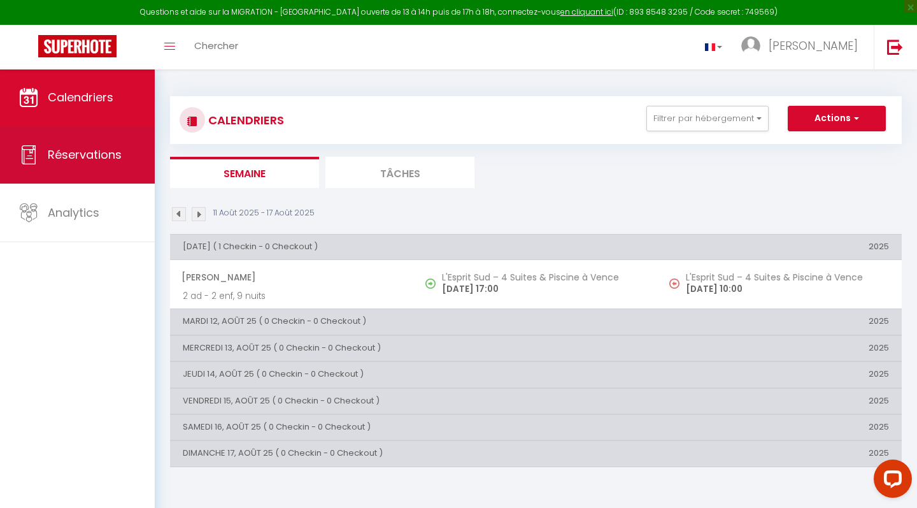
click at [96, 152] on span "Réservations" at bounding box center [85, 154] width 74 height 16
select select "not_cancelled"
select select
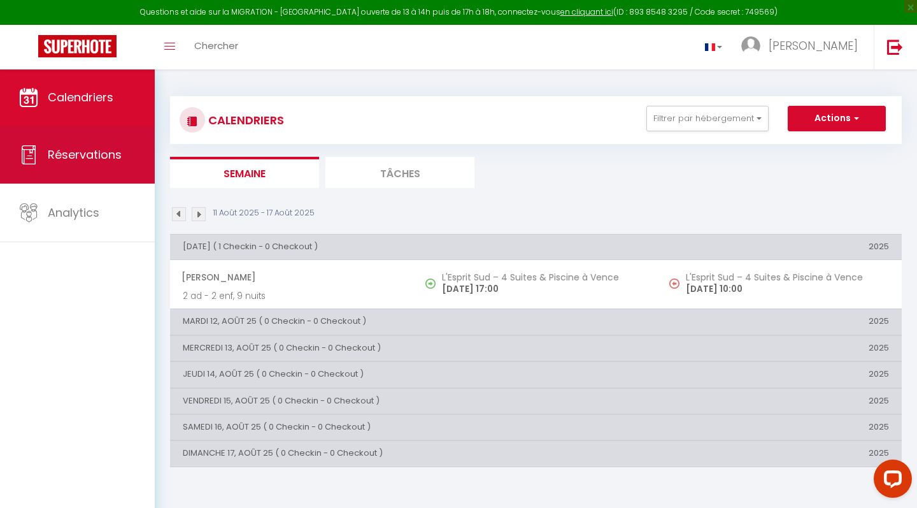
select select
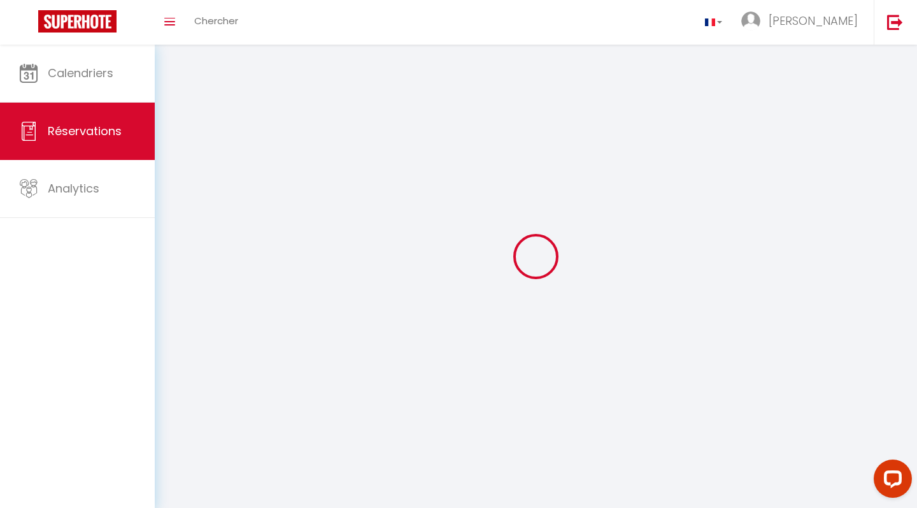
select select
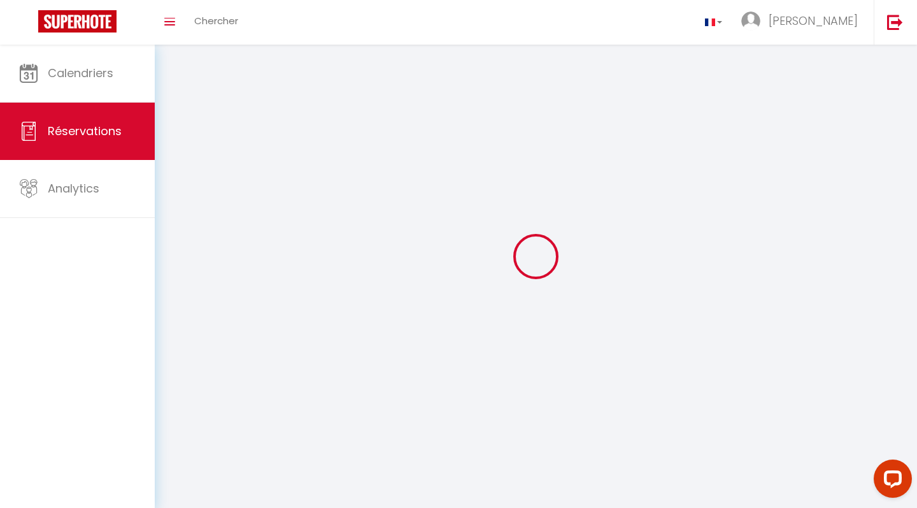
select select
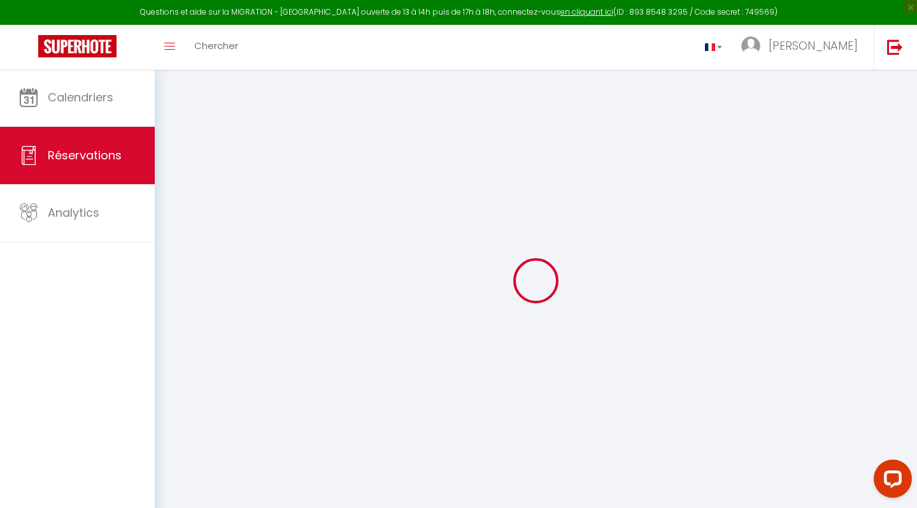
select select
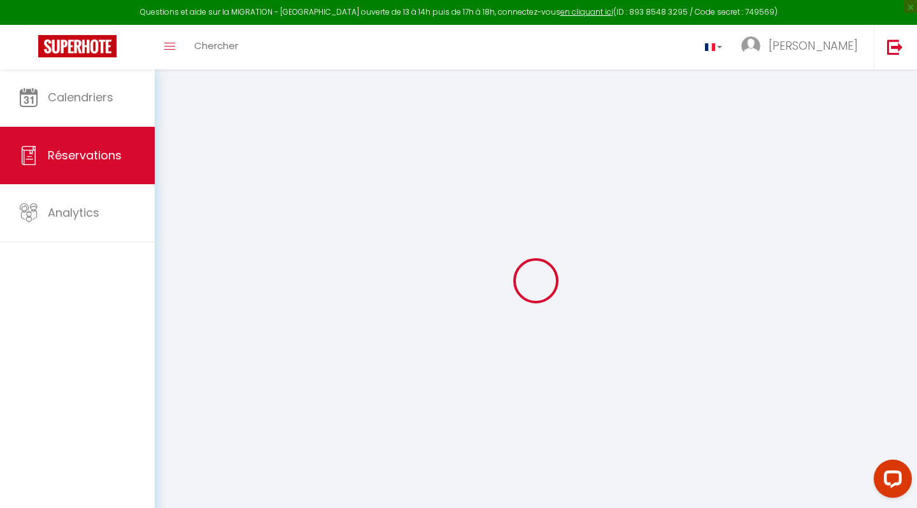
select select
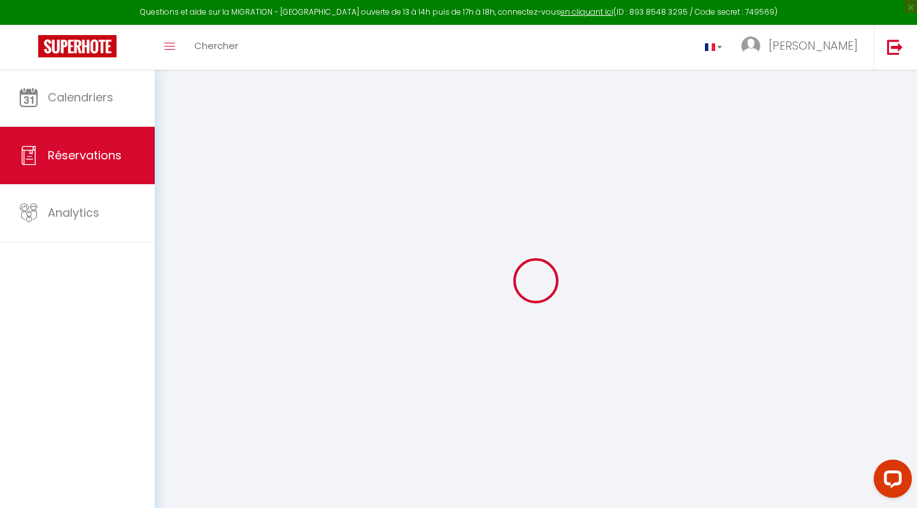
select select
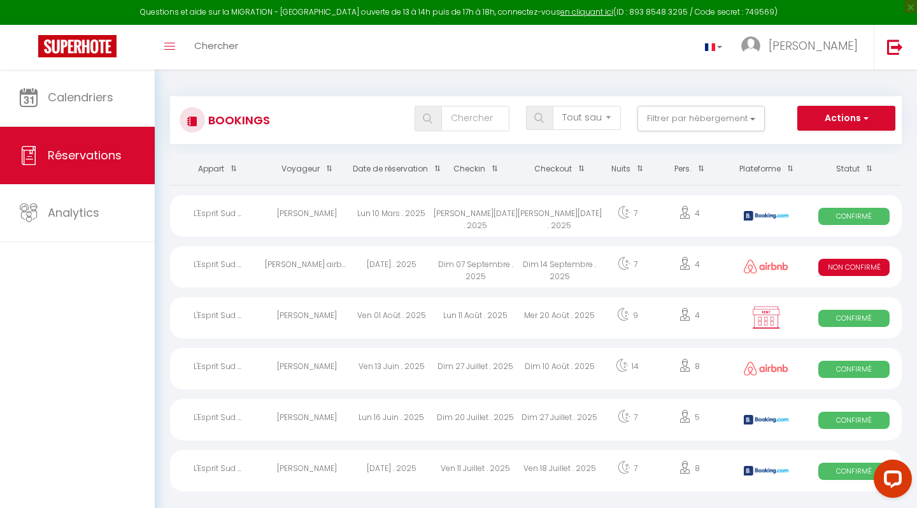
click at [441, 260] on div "Dim 07 Septembre . 2025" at bounding box center [476, 266] width 84 height 41
select select "KO"
select select "OK"
select select "0"
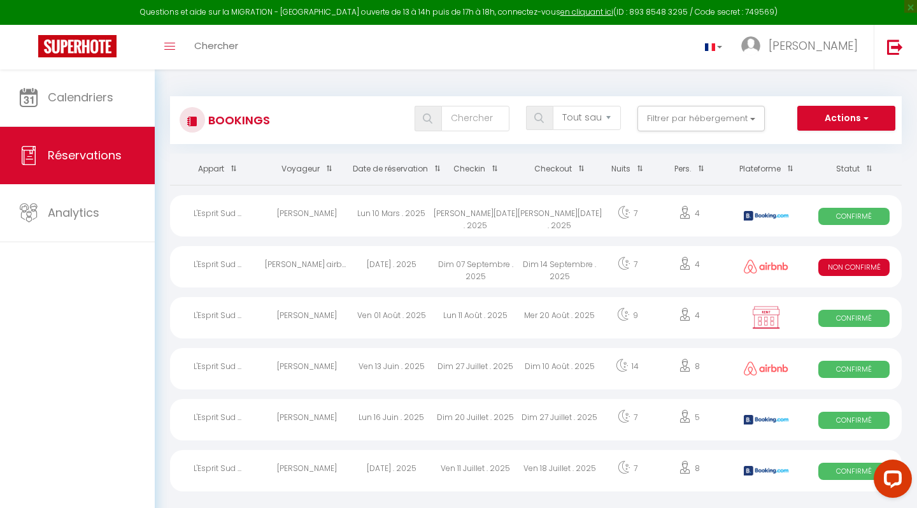
select select "1"
select select
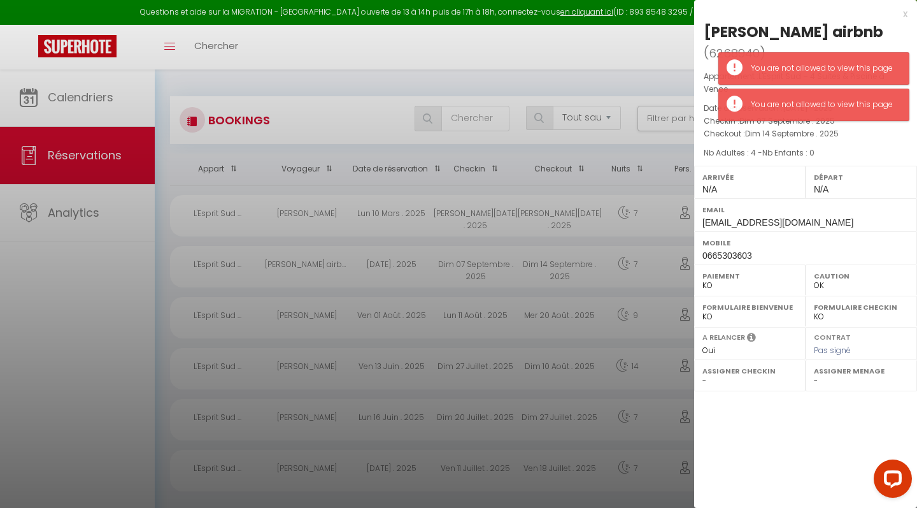
click at [439, 203] on div at bounding box center [458, 254] width 917 height 508
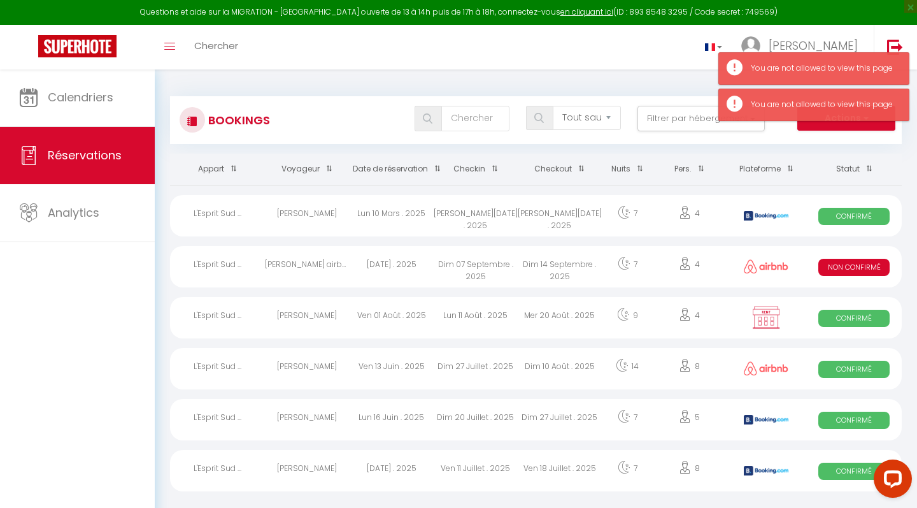
click at [475, 217] on div "[PERSON_NAME][DATE] . 2025" at bounding box center [476, 215] width 84 height 41
select select "OK"
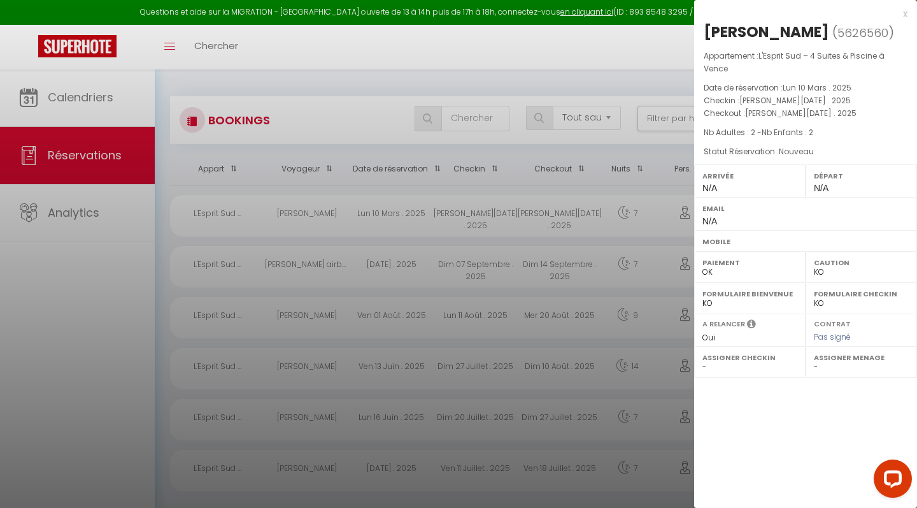
click at [305, 369] on div at bounding box center [458, 254] width 917 height 508
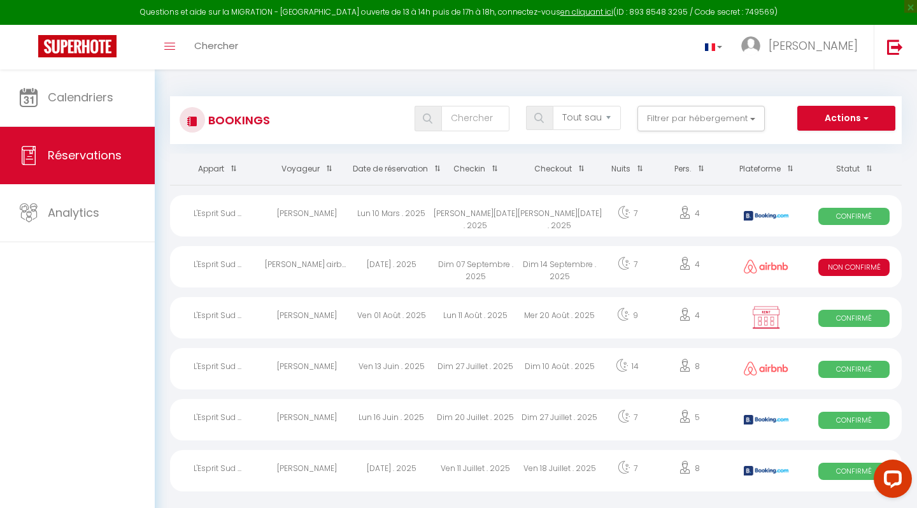
click at [305, 369] on div "[PERSON_NAME]" at bounding box center [307, 368] width 84 height 41
select select "OK"
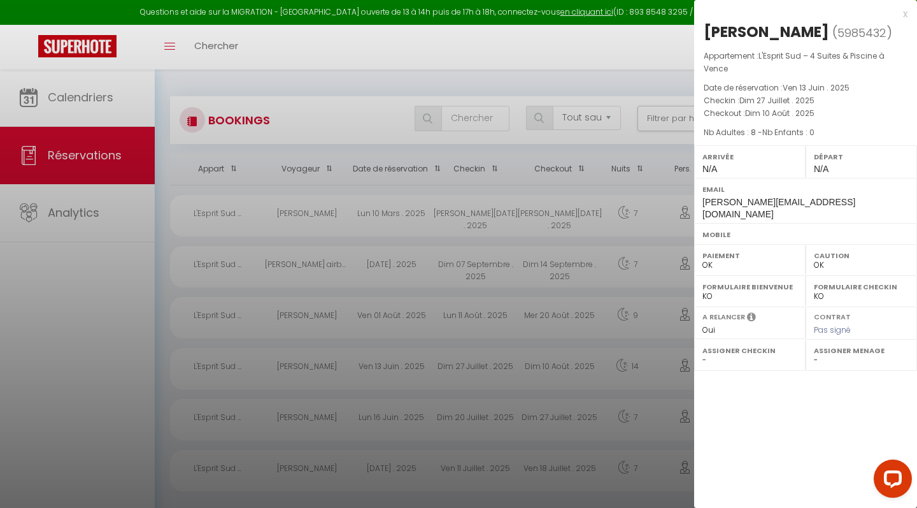
click at [80, 94] on div at bounding box center [458, 254] width 917 height 508
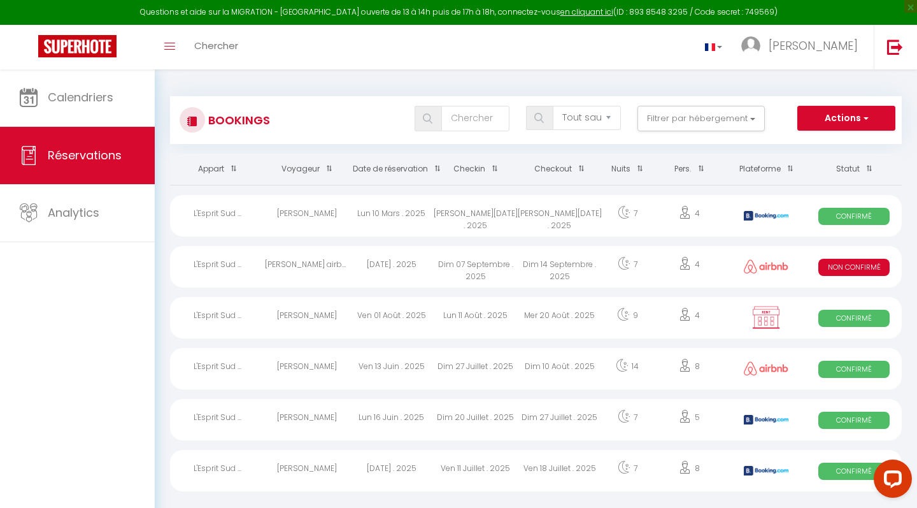
click at [80, 94] on span "Calendriers" at bounding box center [81, 97] width 66 height 16
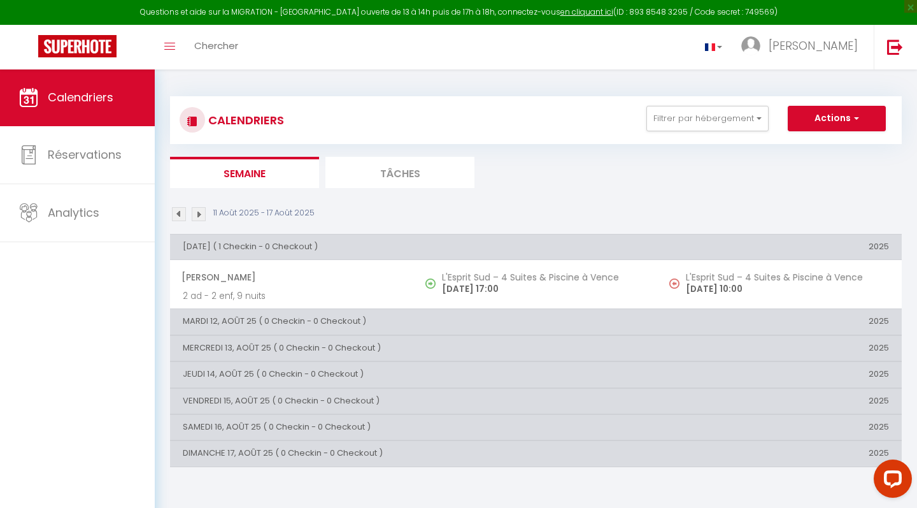
click at [202, 210] on img at bounding box center [199, 214] width 14 height 14
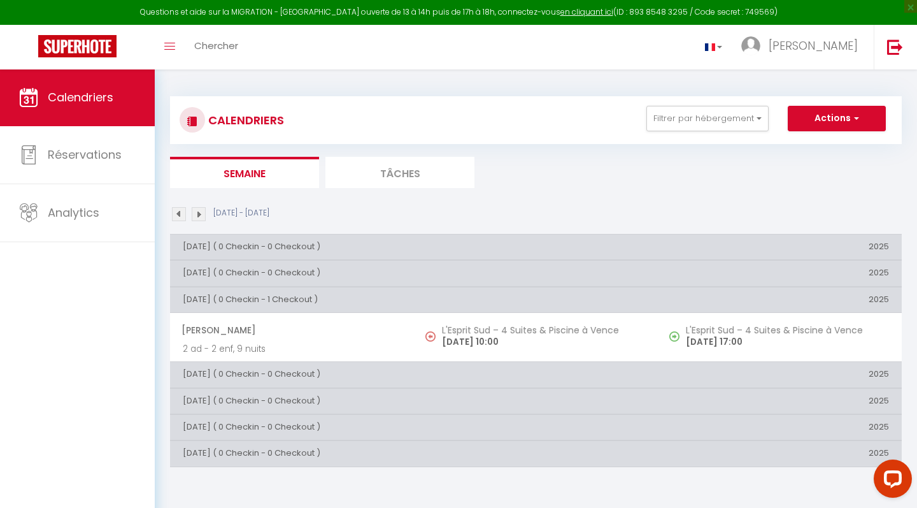
click at [202, 210] on img at bounding box center [199, 214] width 14 height 14
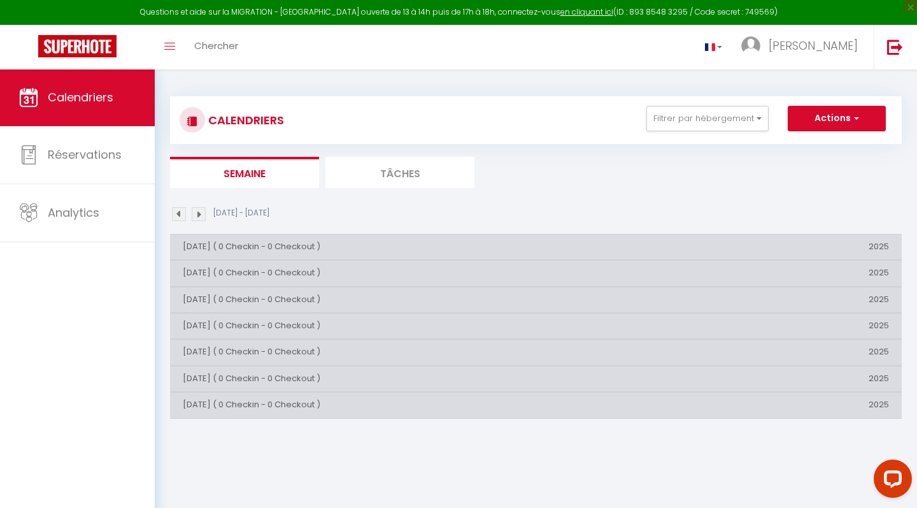
click at [202, 210] on img at bounding box center [199, 214] width 14 height 14
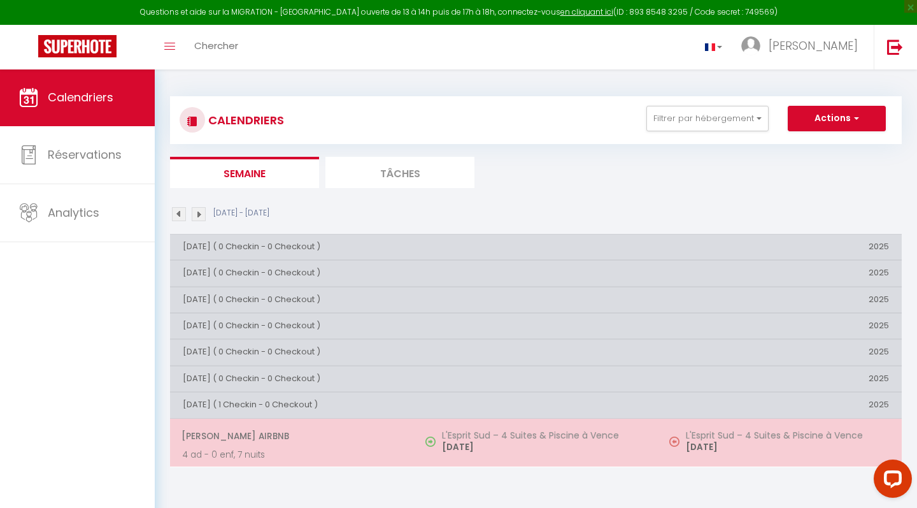
click at [290, 436] on span "[PERSON_NAME] airbnb" at bounding box center [291, 435] width 220 height 24
select select "KO"
select select "OK"
select select "0"
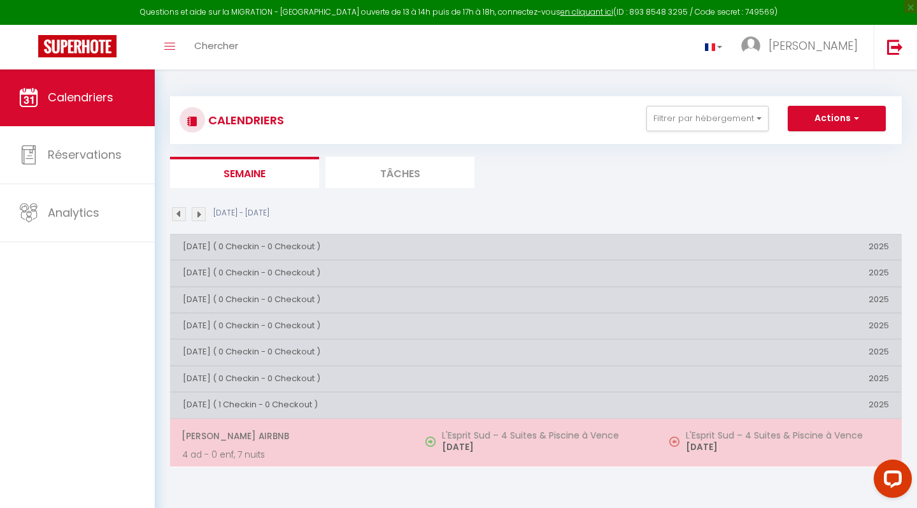
select select "1"
select select
